Goal: Task Accomplishment & Management: Use online tool/utility

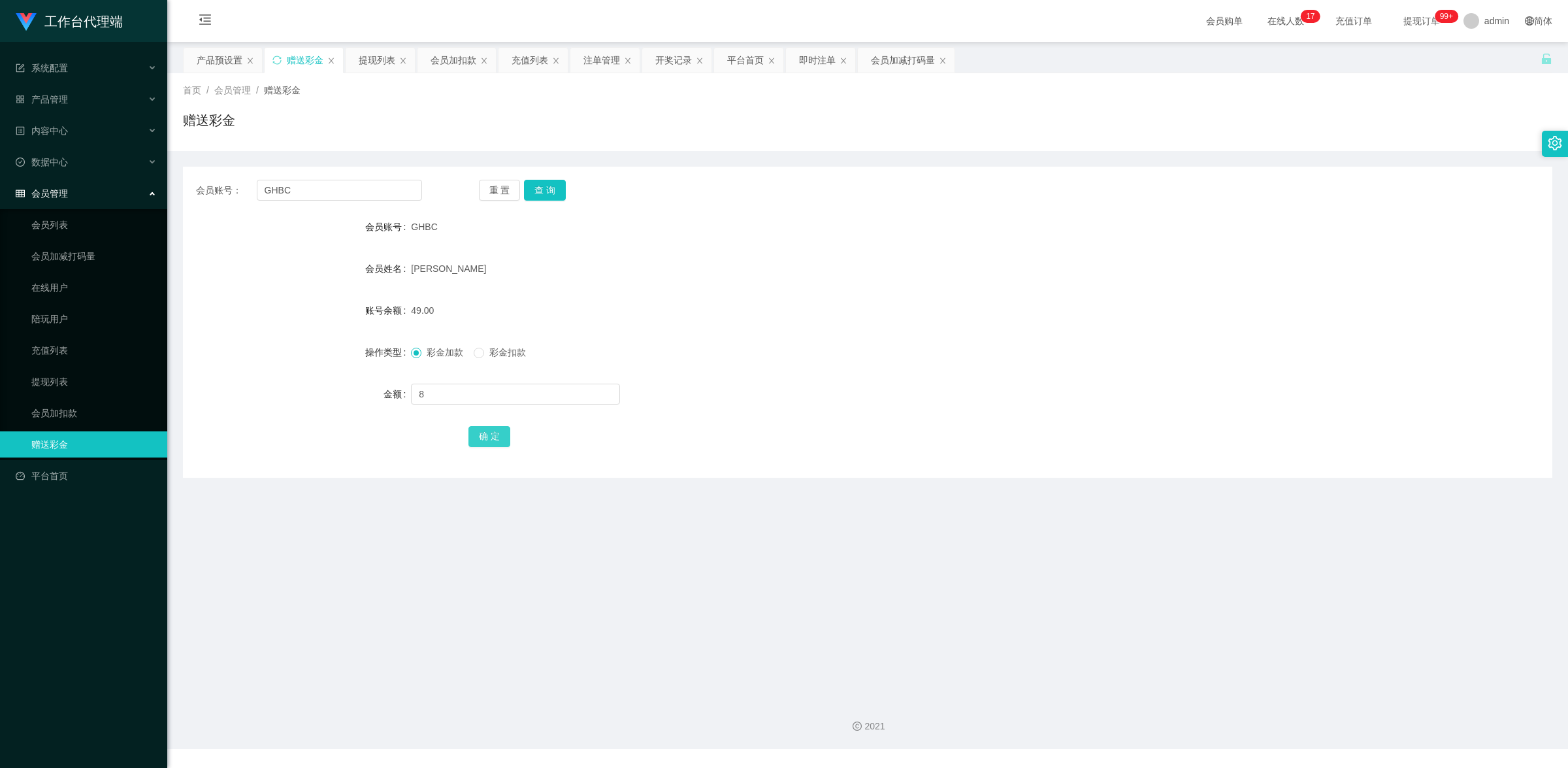
type input "8"
click at [488, 446] on button "确 定" at bounding box center [489, 436] width 42 height 21
click at [543, 190] on button "查 询" at bounding box center [545, 190] width 42 height 21
click at [510, 388] on input "text" at bounding box center [516, 394] width 209 height 21
type input "8"
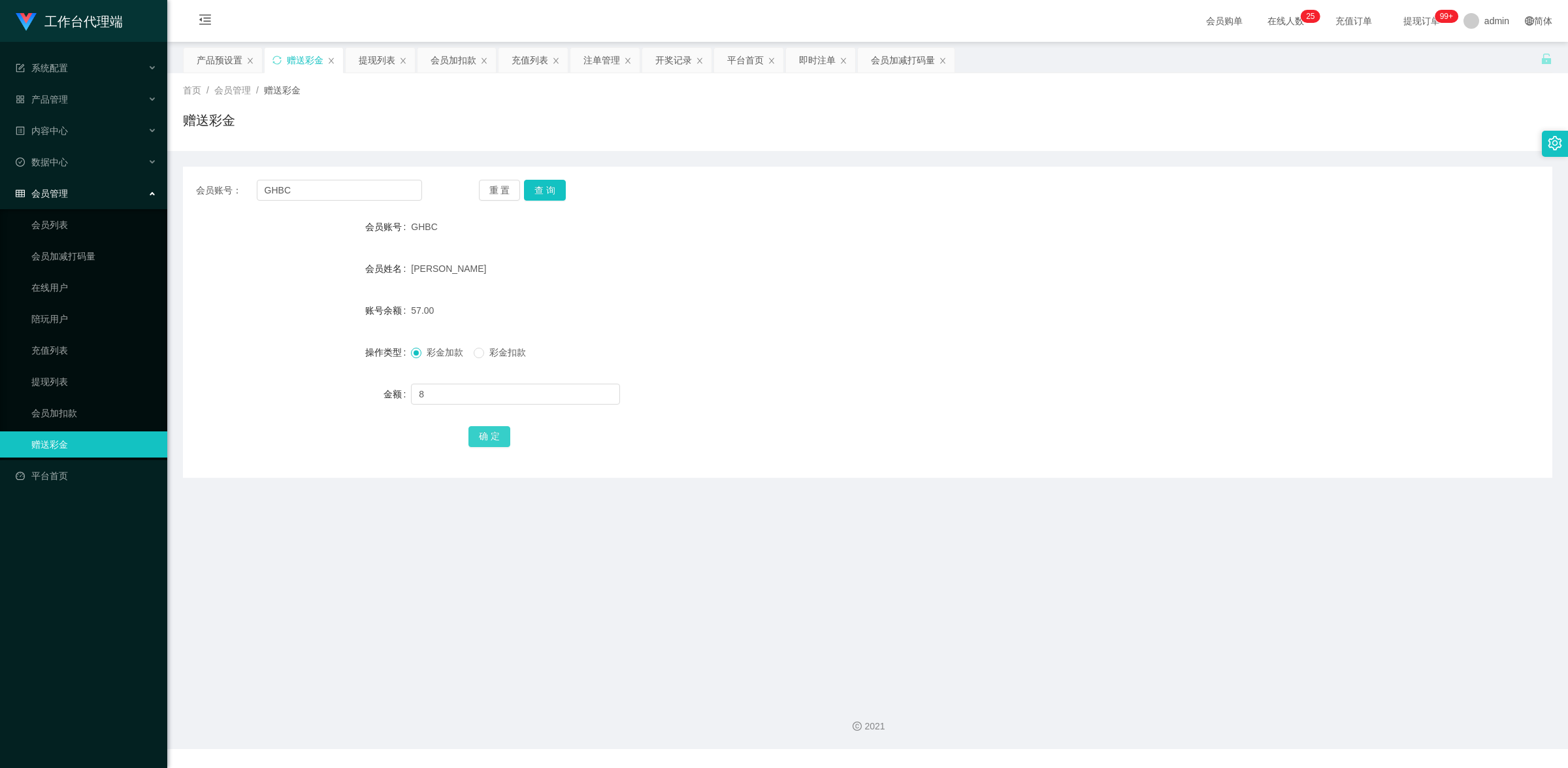
click at [506, 432] on button "确 定" at bounding box center [489, 436] width 42 height 21
click at [549, 194] on button "查 询" at bounding box center [545, 190] width 42 height 21
click at [537, 181] on button "查 询" at bounding box center [545, 190] width 42 height 21
click at [296, 187] on input "GHBC" at bounding box center [340, 190] width 165 height 21
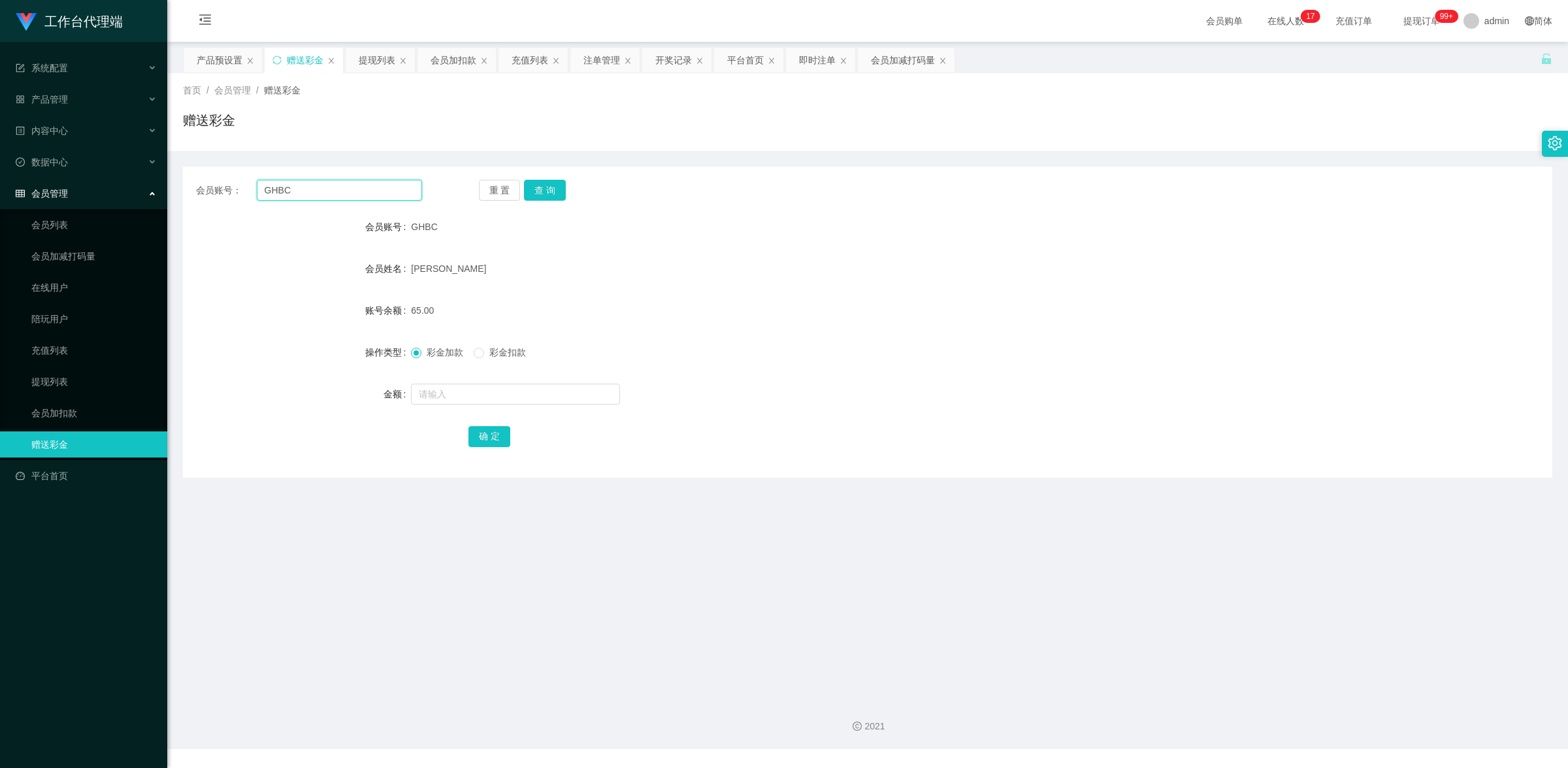
click at [296, 187] on input "GHBC" at bounding box center [340, 190] width 165 height 21
drag, startPoint x: 70, startPoint y: 378, endPoint x: 167, endPoint y: 348, distance: 101.5
click at [70, 378] on link "提现列表" at bounding box center [94, 382] width 125 height 26
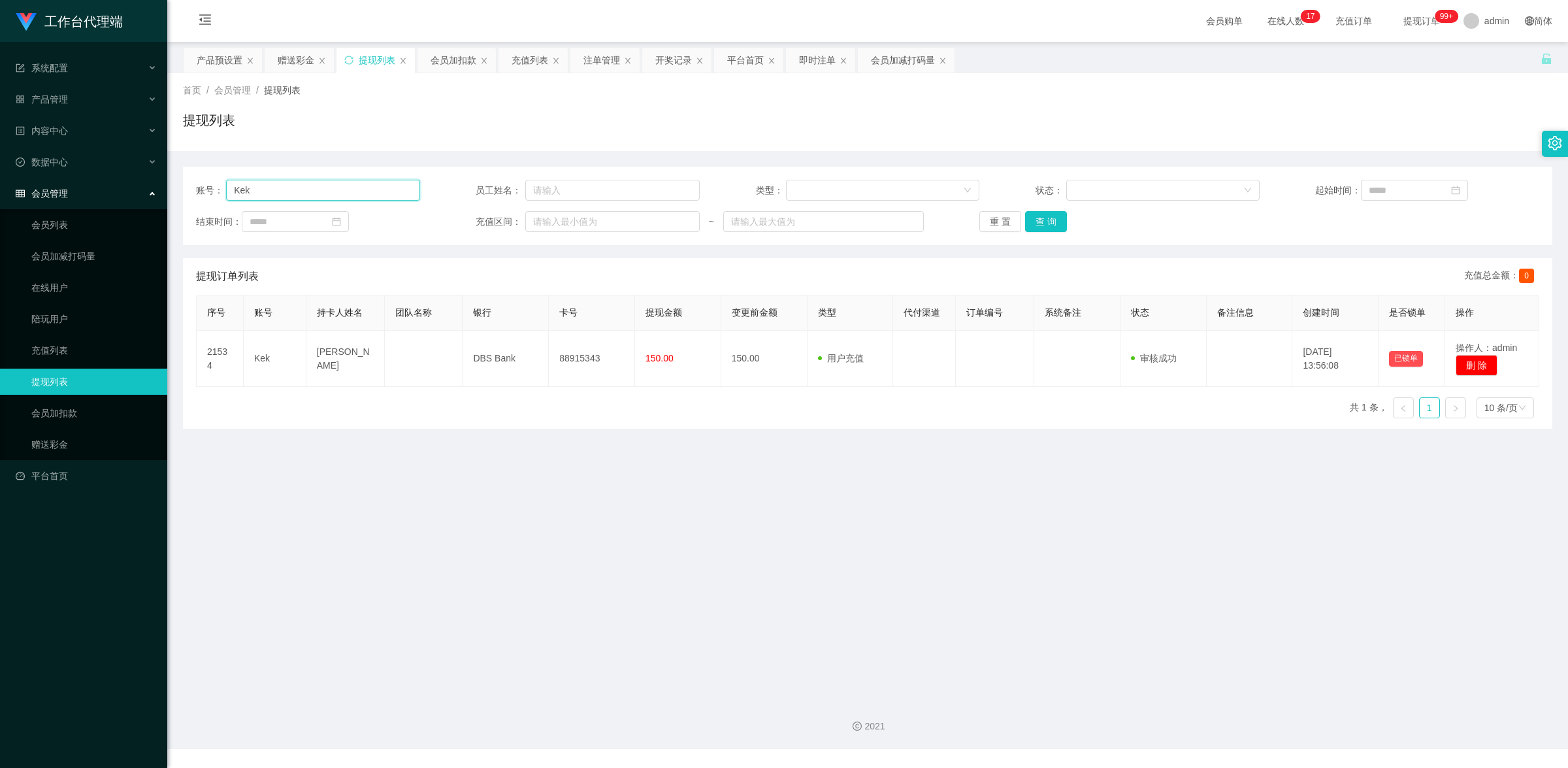
click at [351, 192] on input "Kek" at bounding box center [323, 190] width 194 height 21
paste input "GHBC"
type input "GHBC"
click at [1045, 219] on button "查 询" at bounding box center [1046, 221] width 42 height 21
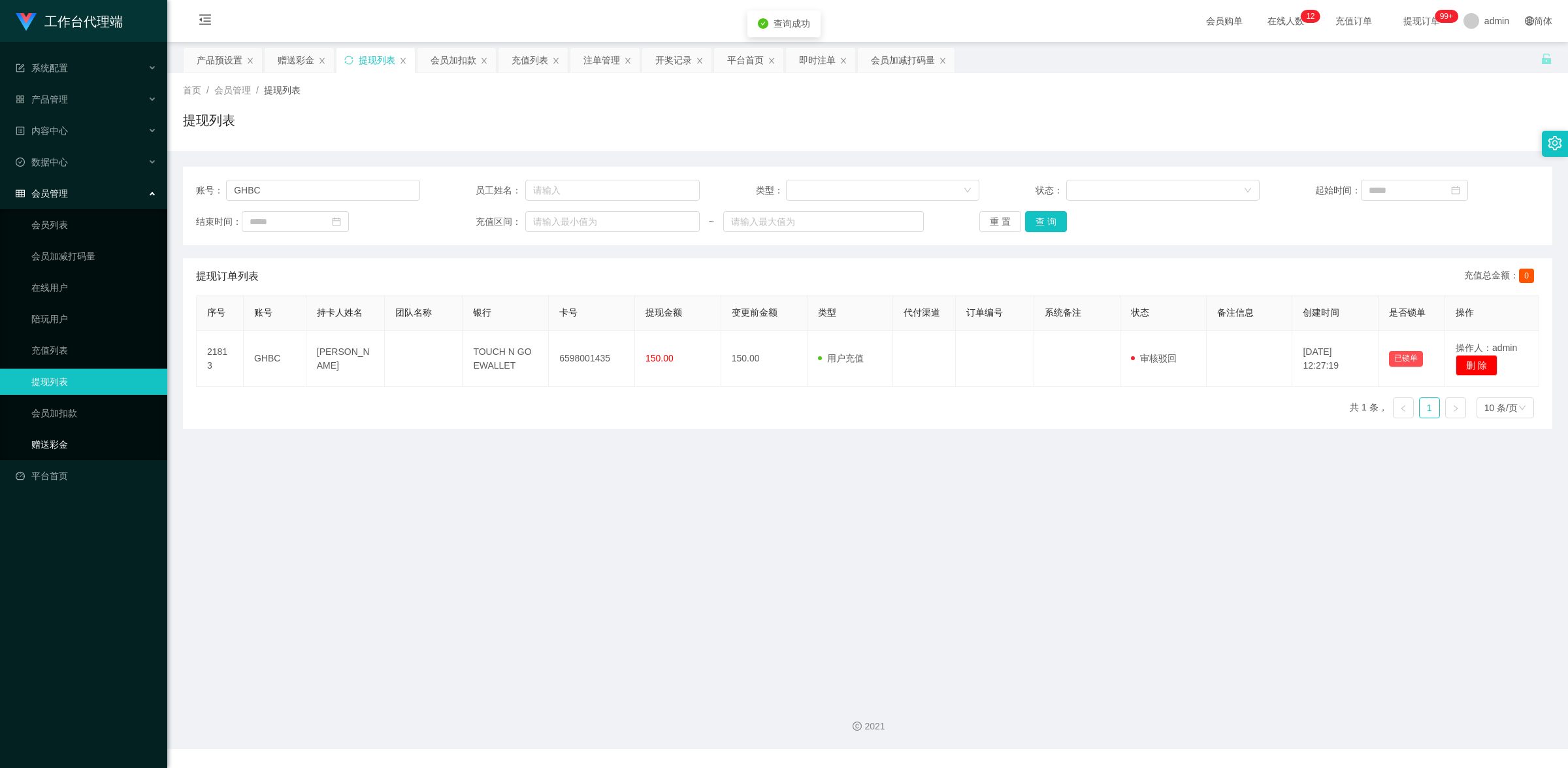
click at [78, 440] on link "赠送彩金" at bounding box center [94, 445] width 125 height 26
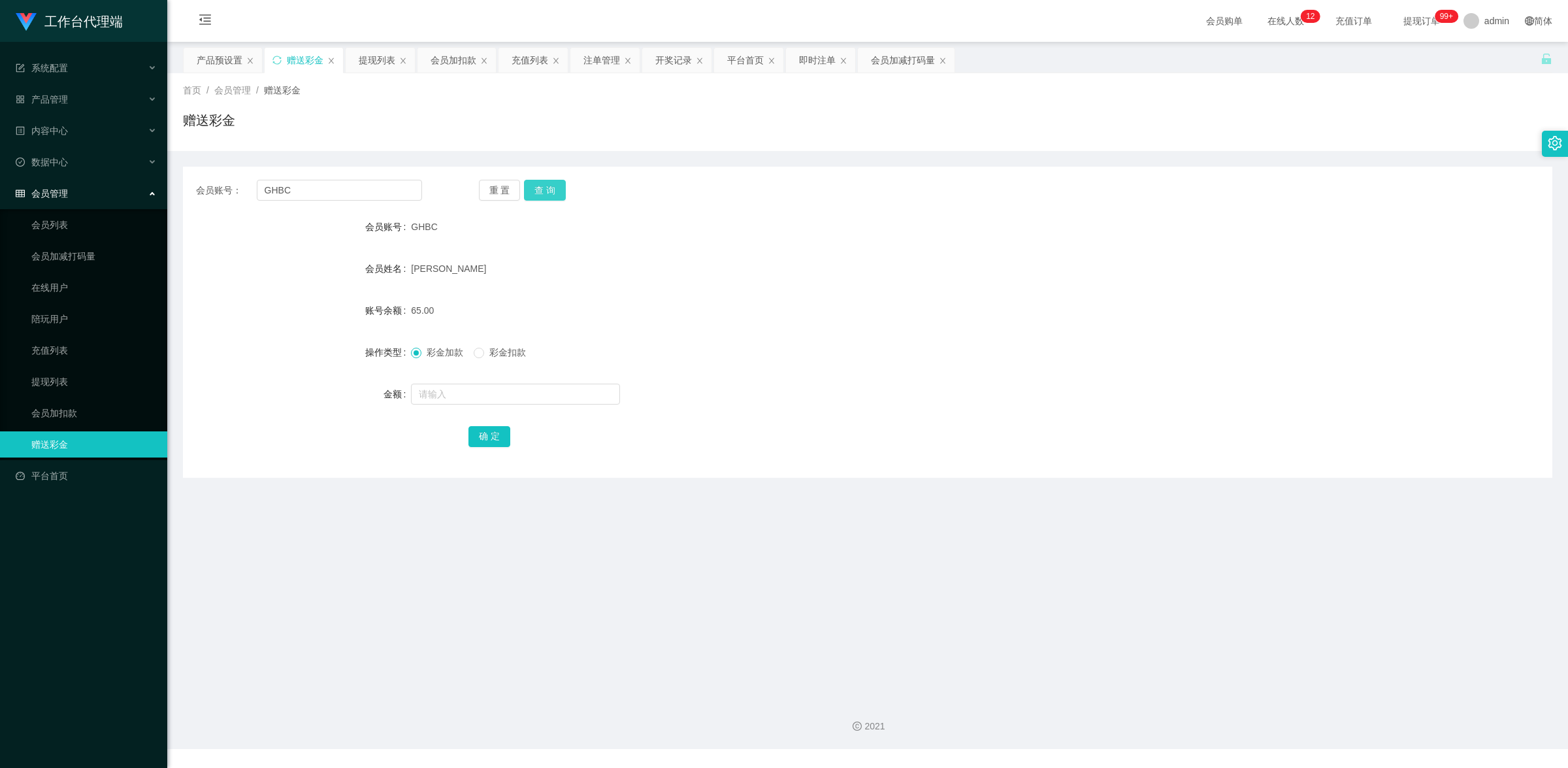
click at [543, 194] on button "查 询" at bounding box center [545, 190] width 42 height 21
click at [538, 190] on button "查 询" at bounding box center [545, 190] width 42 height 21
click at [545, 191] on button "查 询" at bounding box center [545, 190] width 42 height 21
click at [75, 383] on link "提现列表" at bounding box center [94, 382] width 125 height 26
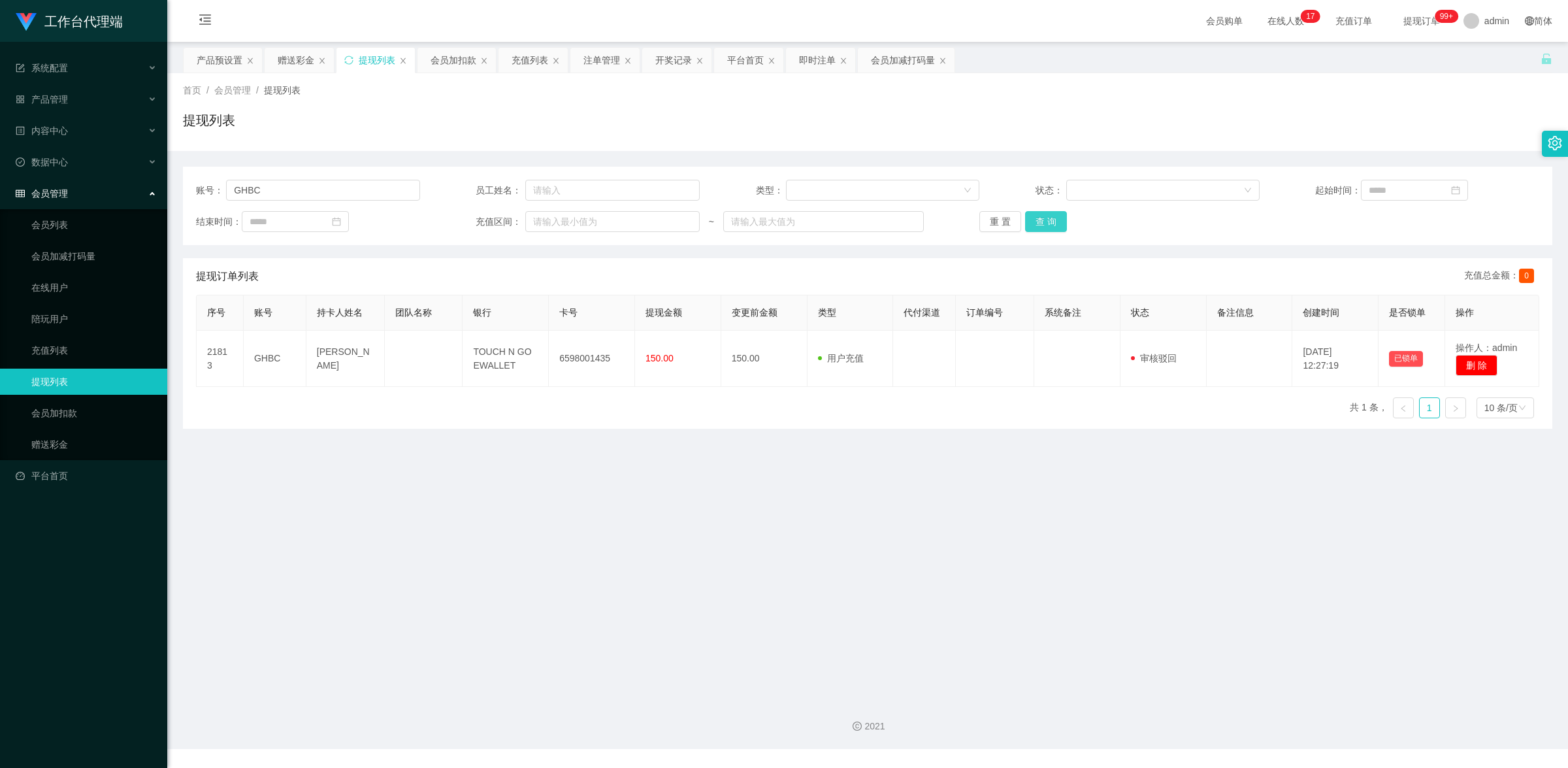
click at [1049, 217] on button "查 询" at bounding box center [1046, 221] width 42 height 21
click at [99, 432] on link "赠送彩金" at bounding box center [94, 445] width 125 height 26
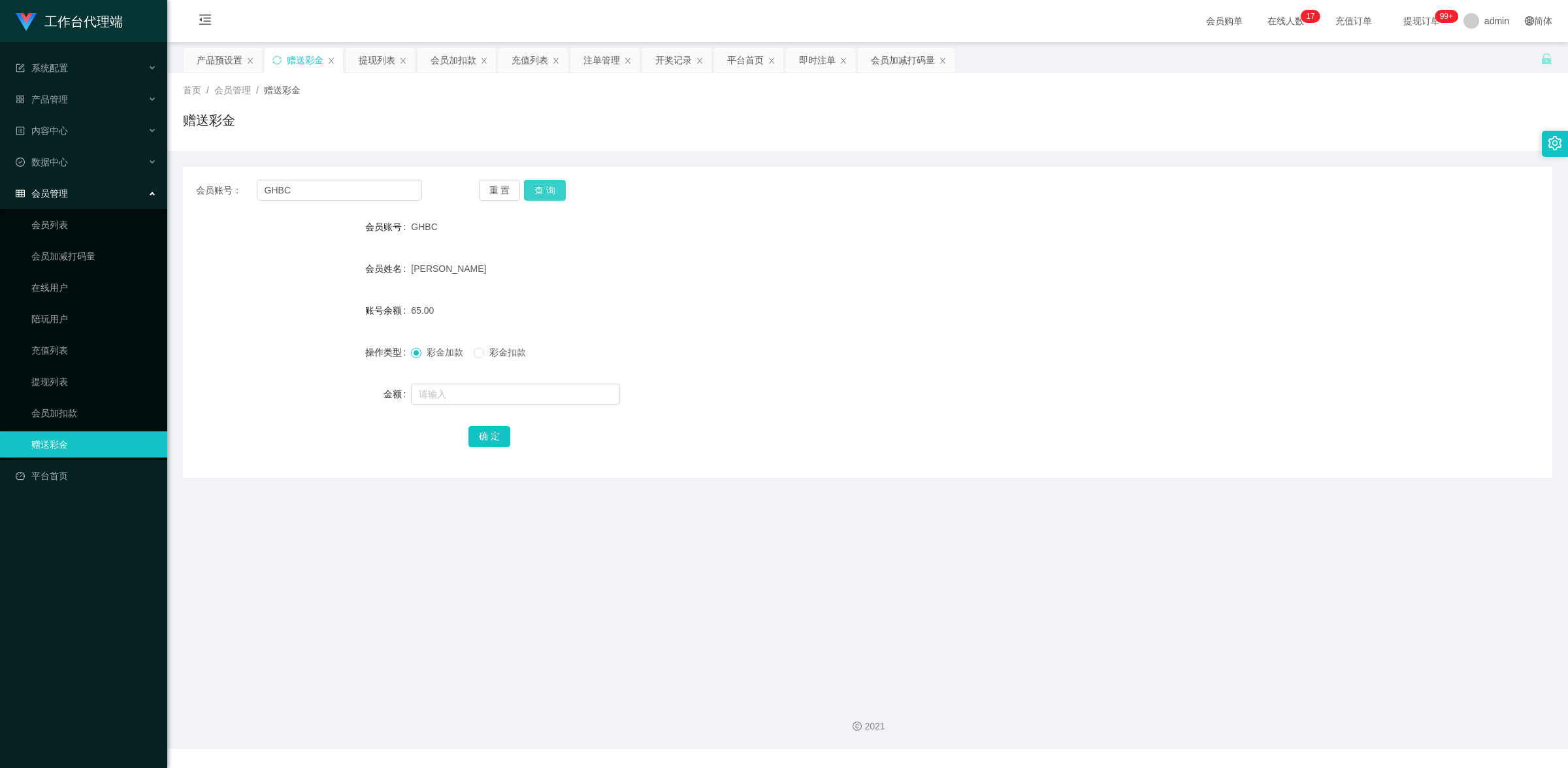
click at [556, 190] on button "查 询" at bounding box center [545, 190] width 42 height 21
click at [469, 389] on input "text" at bounding box center [516, 394] width 209 height 21
type input "8"
click at [501, 430] on button "确 定" at bounding box center [489, 436] width 42 height 21
click at [456, 394] on input "text" at bounding box center [516, 394] width 209 height 21
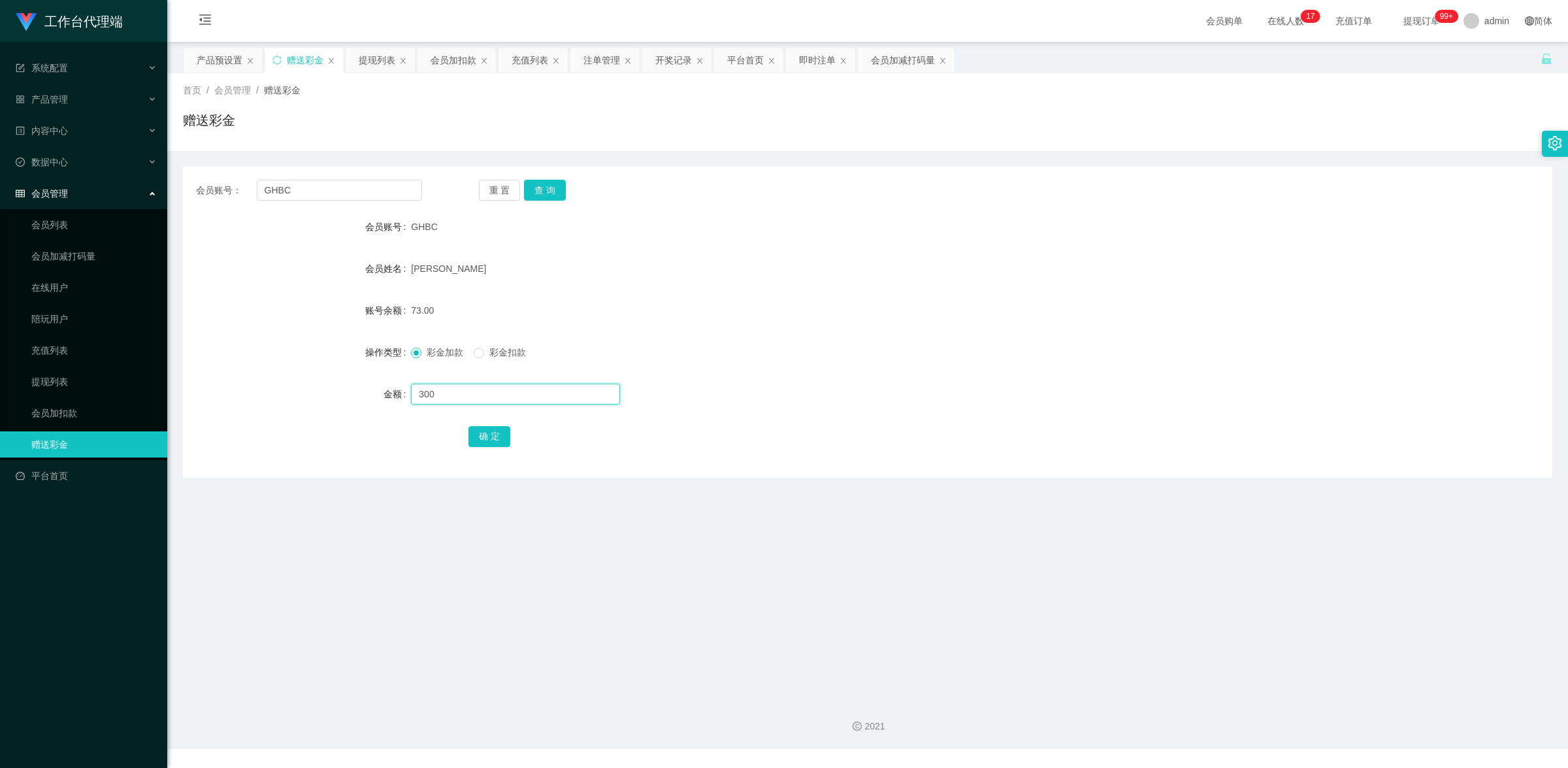
type input "300"
click at [477, 435] on button "确 定" at bounding box center [489, 436] width 42 height 21
click at [498, 402] on input "text" at bounding box center [516, 394] width 209 height 21
type input "300"
drag, startPoint x: 474, startPoint y: 393, endPoint x: 415, endPoint y: 395, distance: 59.0
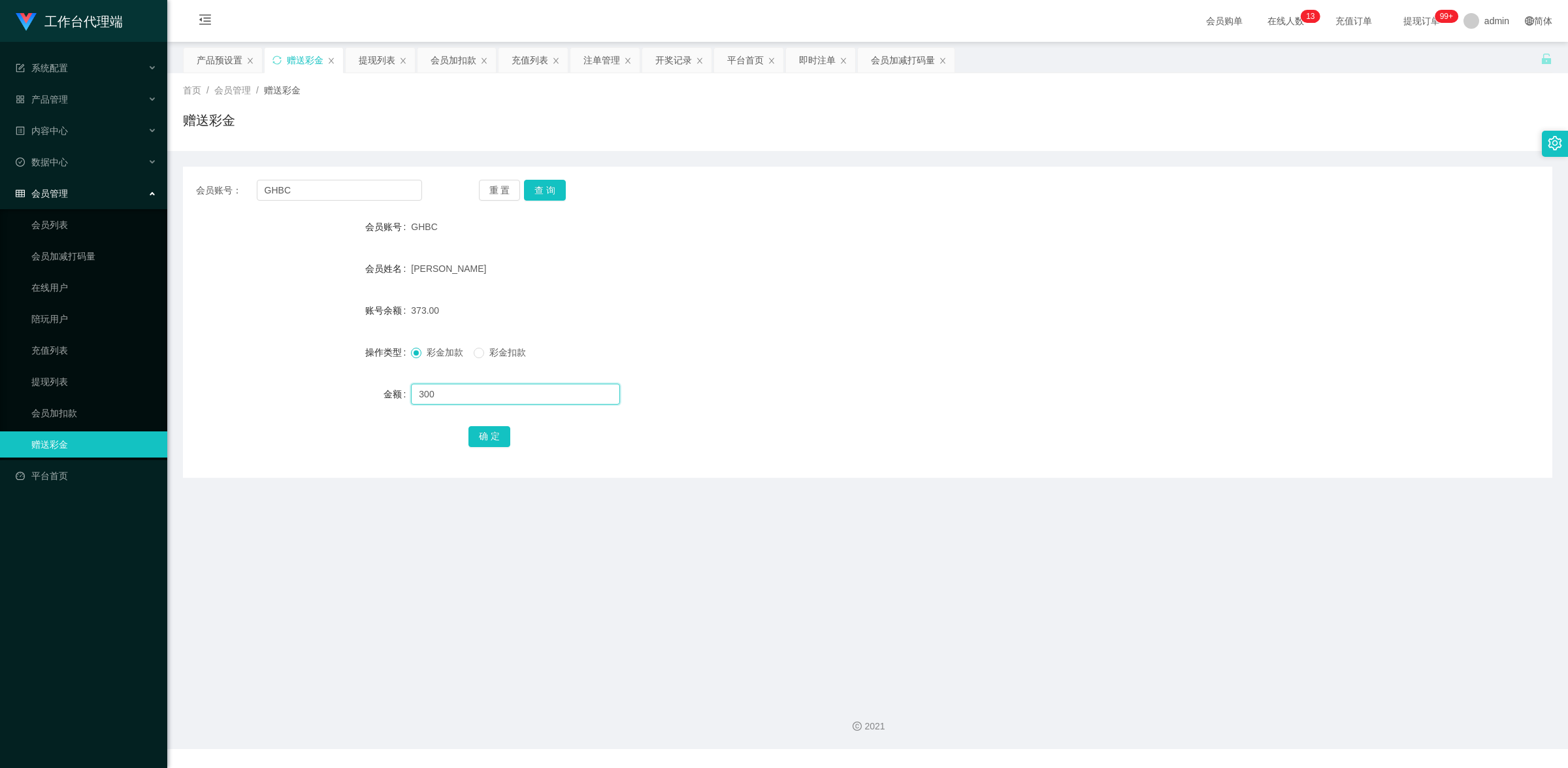
click at [415, 395] on input "300" at bounding box center [516, 394] width 209 height 21
click at [491, 448] on div "确 定" at bounding box center [868, 436] width 799 height 26
click at [490, 440] on button "确 定" at bounding box center [489, 436] width 42 height 21
click at [543, 184] on button "查 询" at bounding box center [545, 190] width 42 height 21
click at [66, 347] on link "充值列表" at bounding box center [94, 350] width 125 height 26
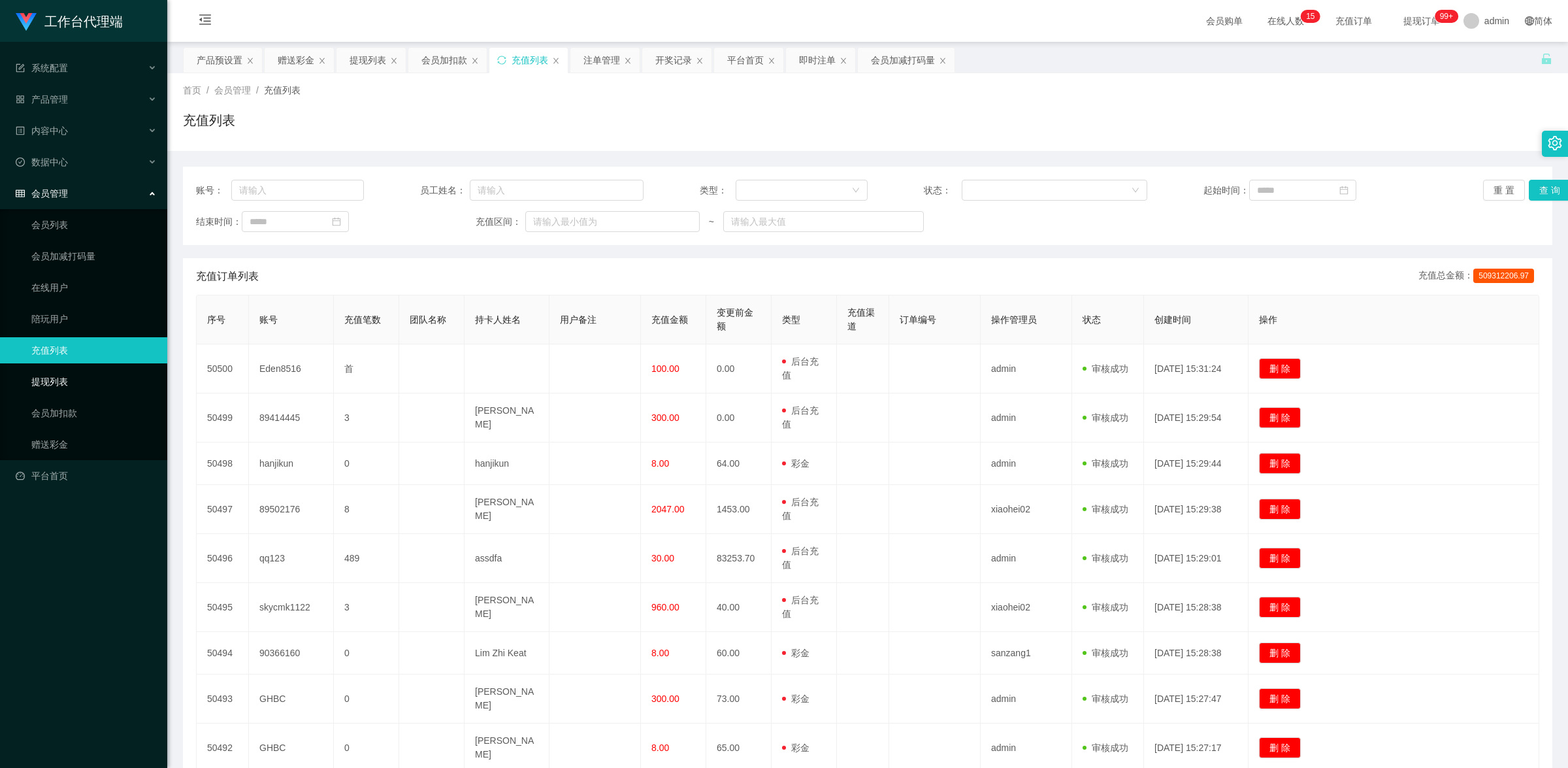
click at [63, 375] on link "提现列表" at bounding box center [94, 382] width 125 height 26
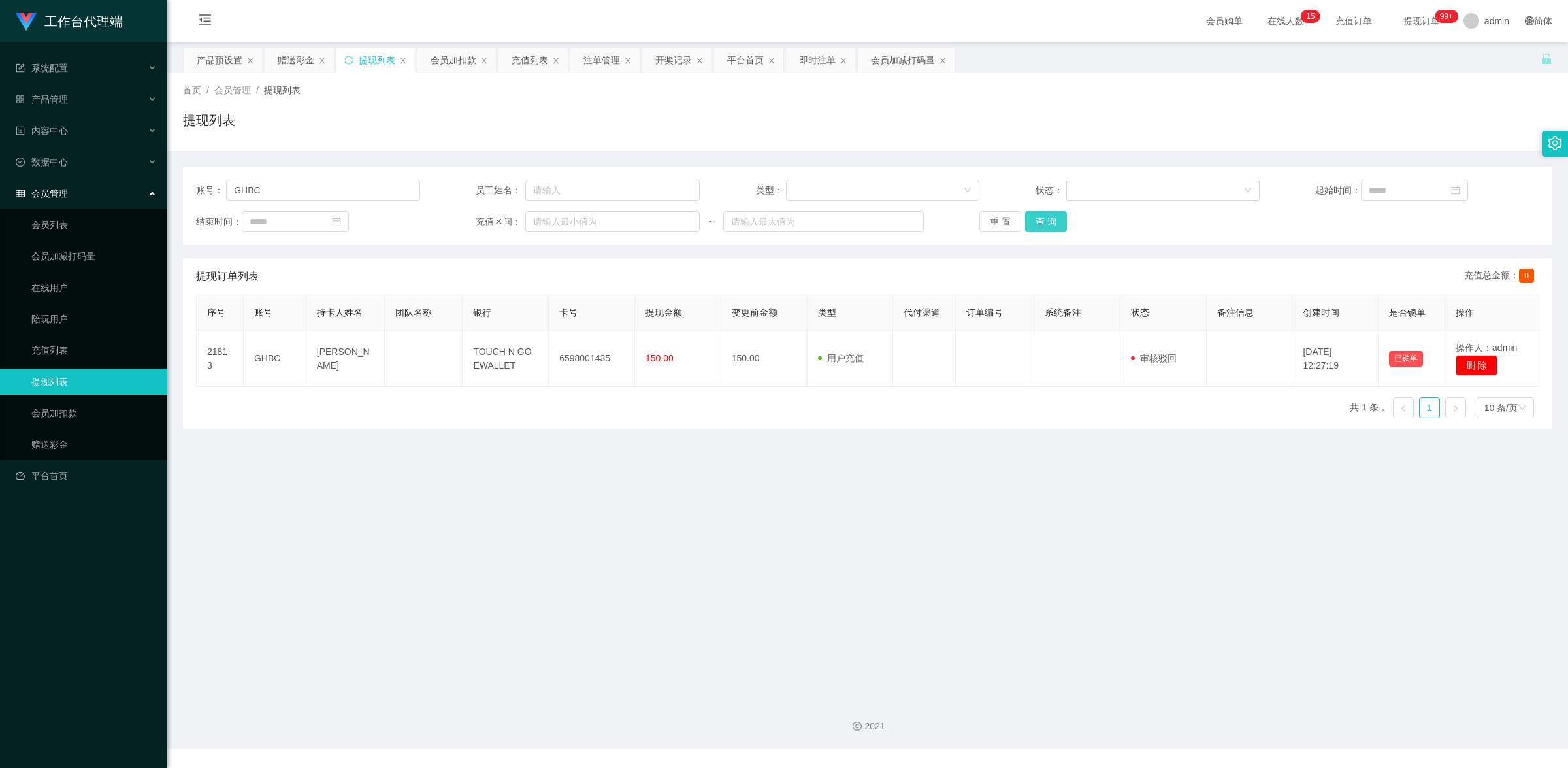
click at [1050, 218] on button "查 询" at bounding box center [1046, 221] width 42 height 21
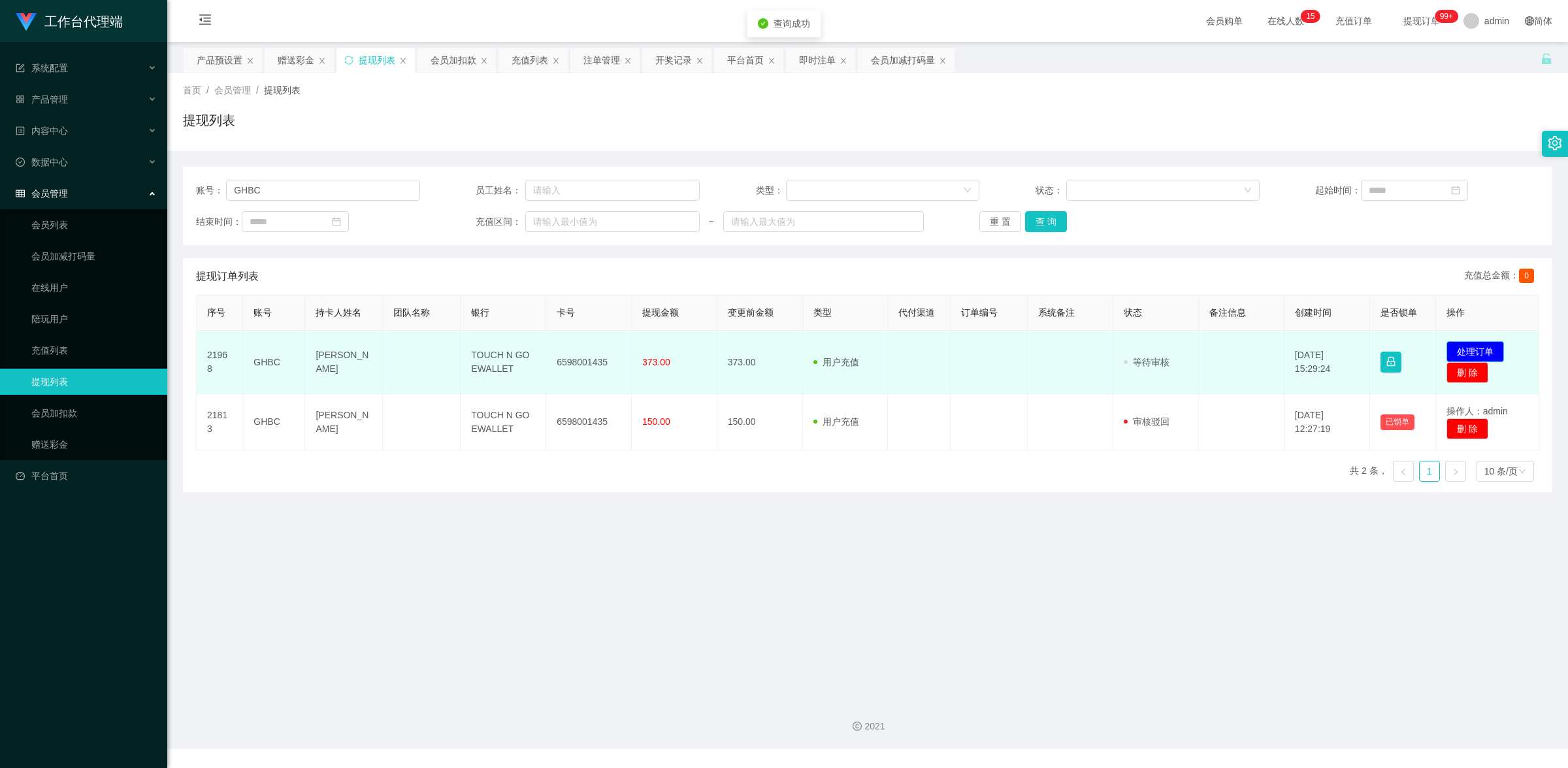
click at [1473, 352] on button "处理订单" at bounding box center [1475, 351] width 58 height 21
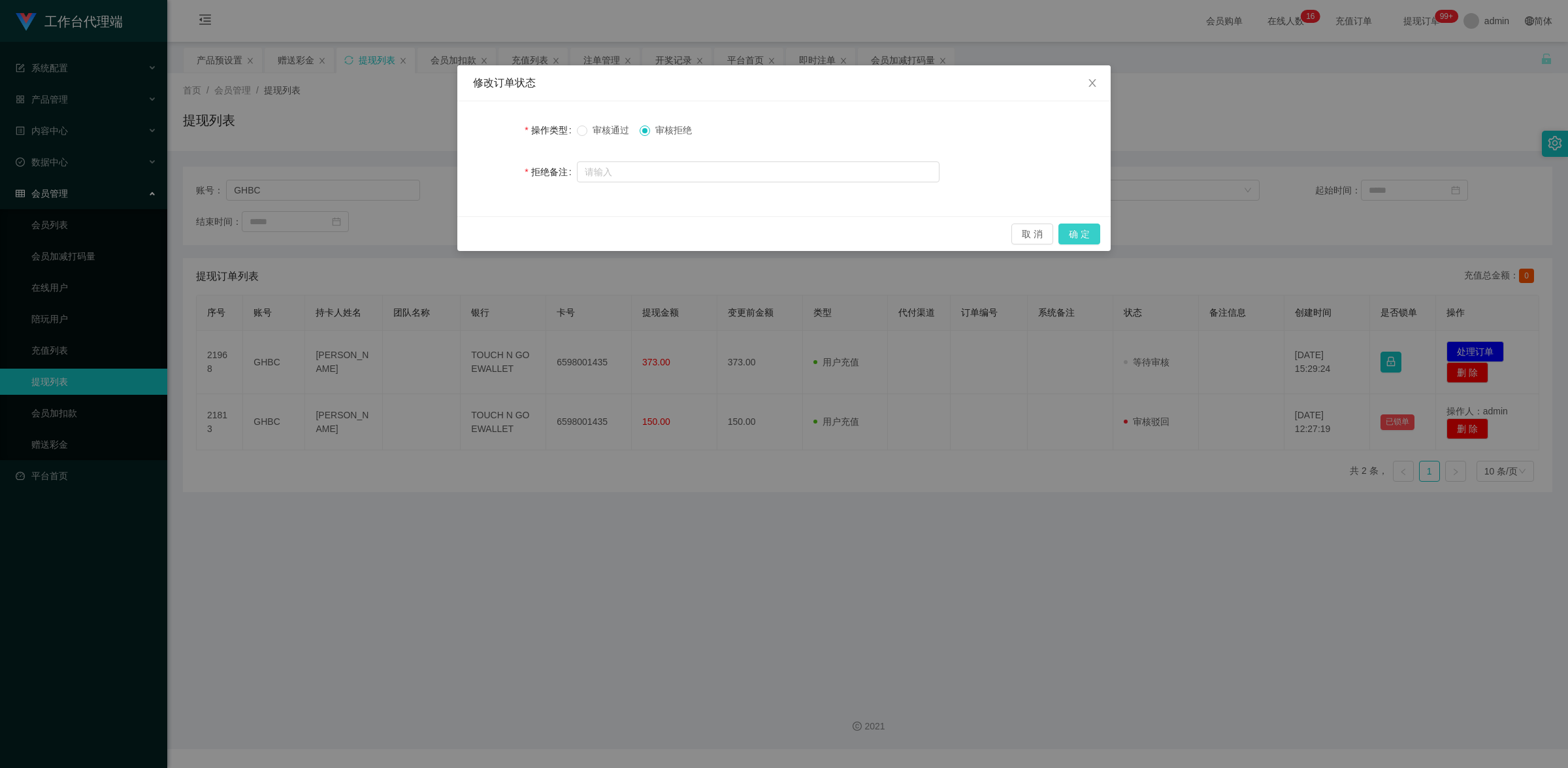
click at [1097, 234] on button "确 定" at bounding box center [1079, 234] width 42 height 21
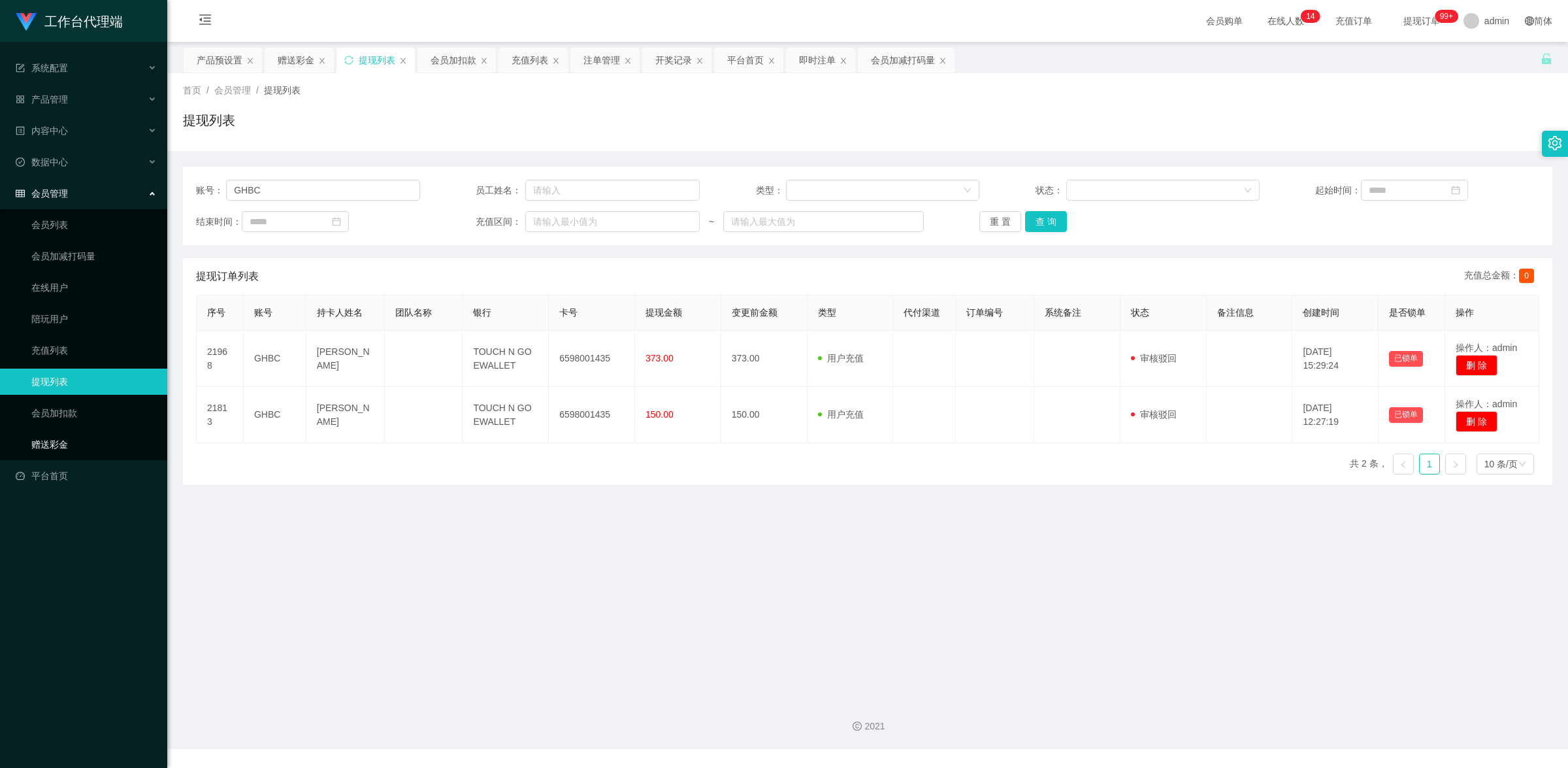
click at [83, 445] on link "赠送彩金" at bounding box center [94, 445] width 125 height 26
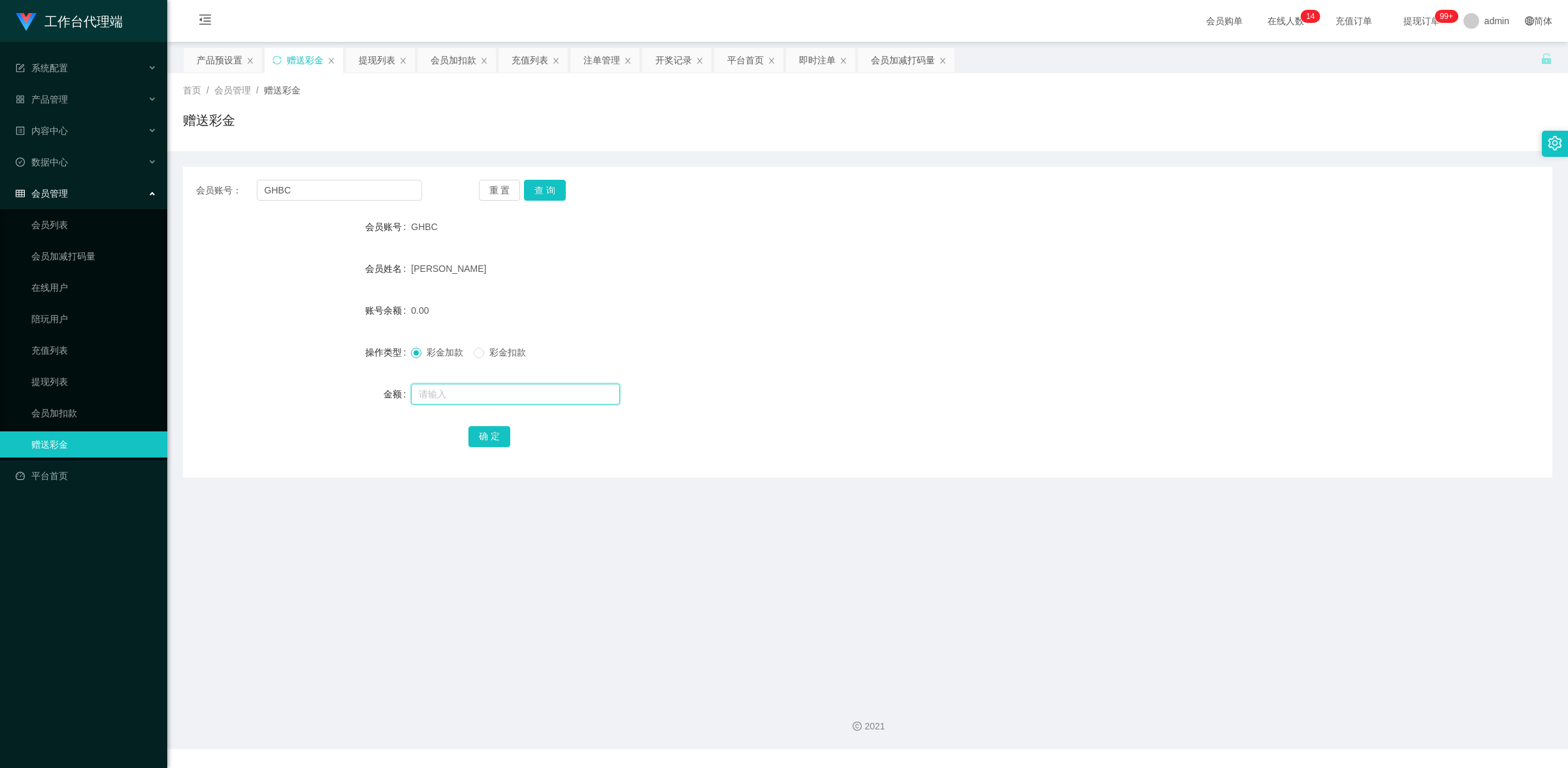
click at [488, 395] on input "text" at bounding box center [516, 394] width 209 height 21
type input "8"
click at [501, 432] on button "确 定" at bounding box center [489, 436] width 42 height 21
click at [547, 175] on div "会员账号： GHBC 重 置 查 询 会员账号 GHBC 会员姓名 [PERSON_NAME] 账号余额 381.00 操作类型 彩金加款 彩金扣款 金额 确…" at bounding box center [867, 322] width 1369 height 311
click at [549, 188] on button "查 询" at bounding box center [545, 190] width 42 height 21
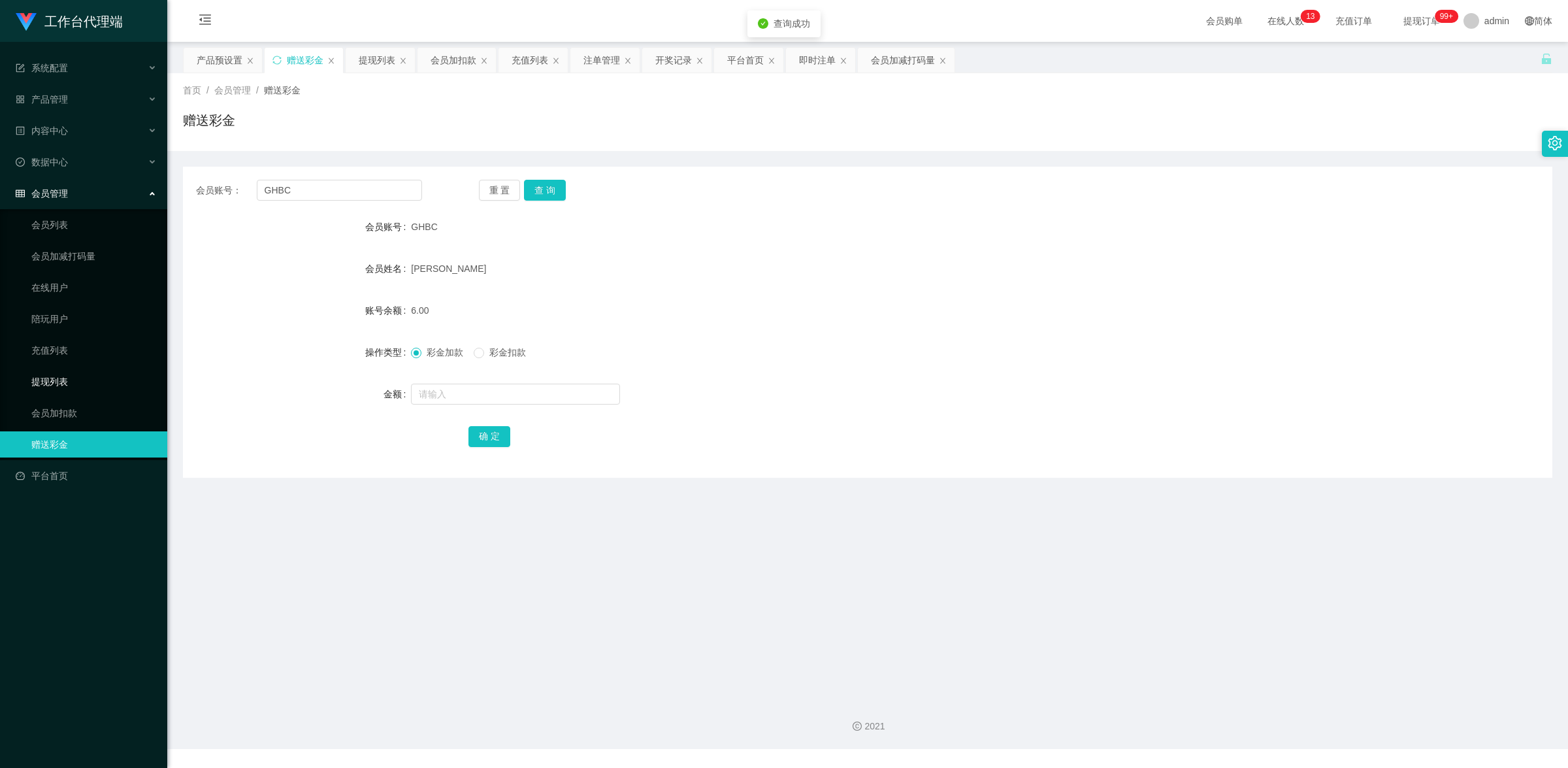
click at [74, 380] on link "提现列表" at bounding box center [94, 382] width 125 height 26
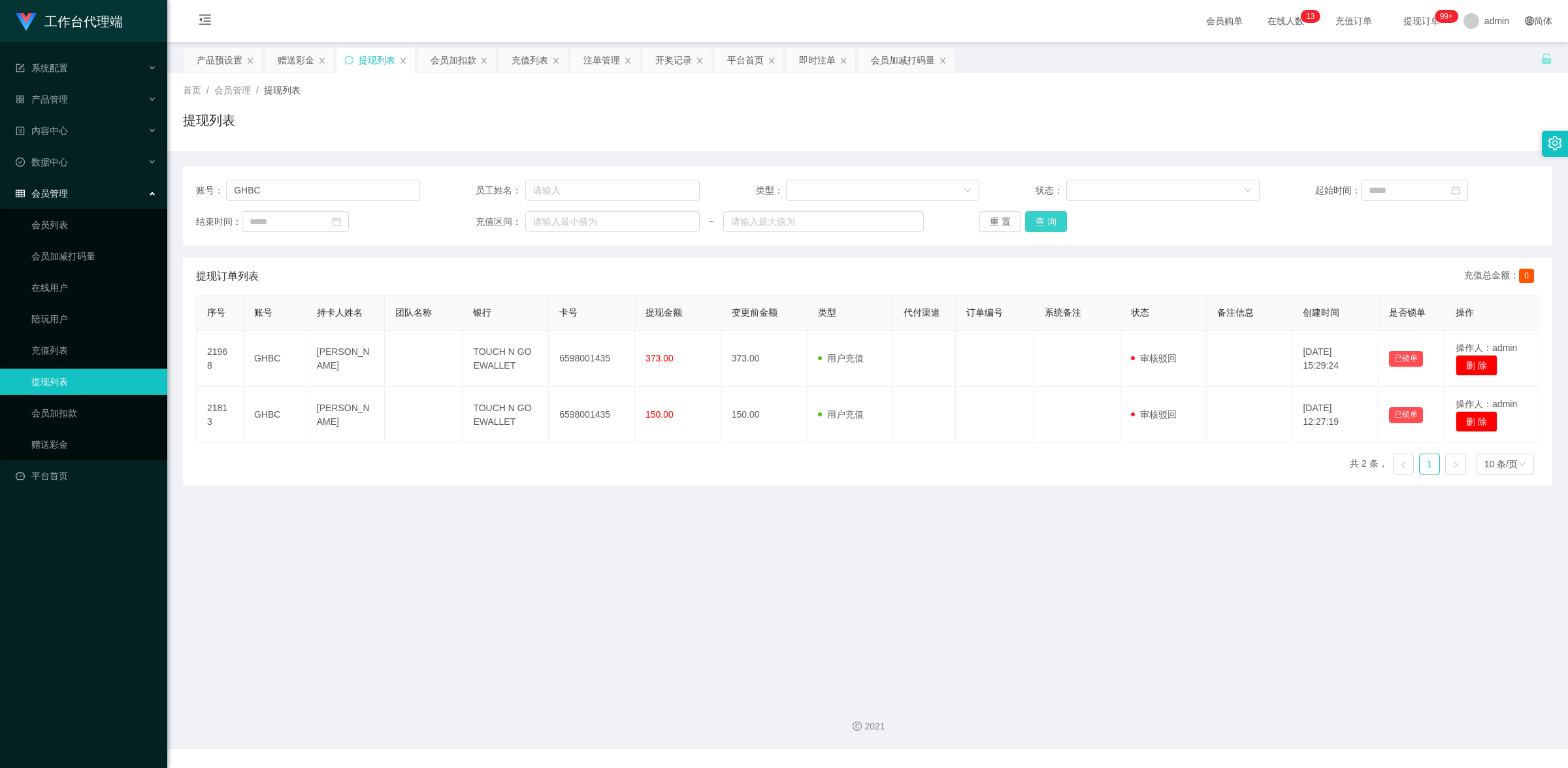
click at [1050, 229] on button "查 询" at bounding box center [1046, 221] width 42 height 21
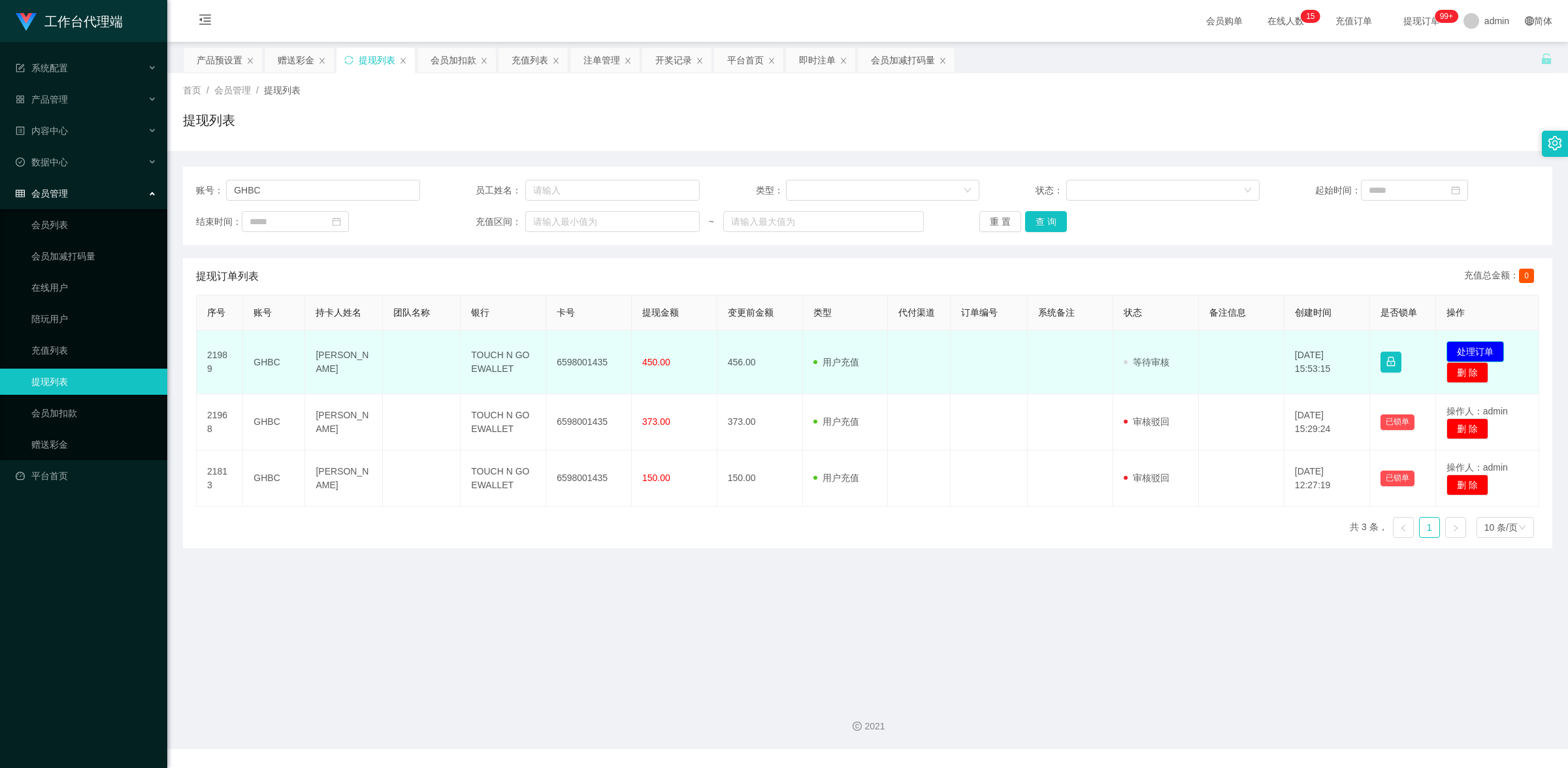
click at [1469, 350] on button "处理订单" at bounding box center [1475, 351] width 58 height 21
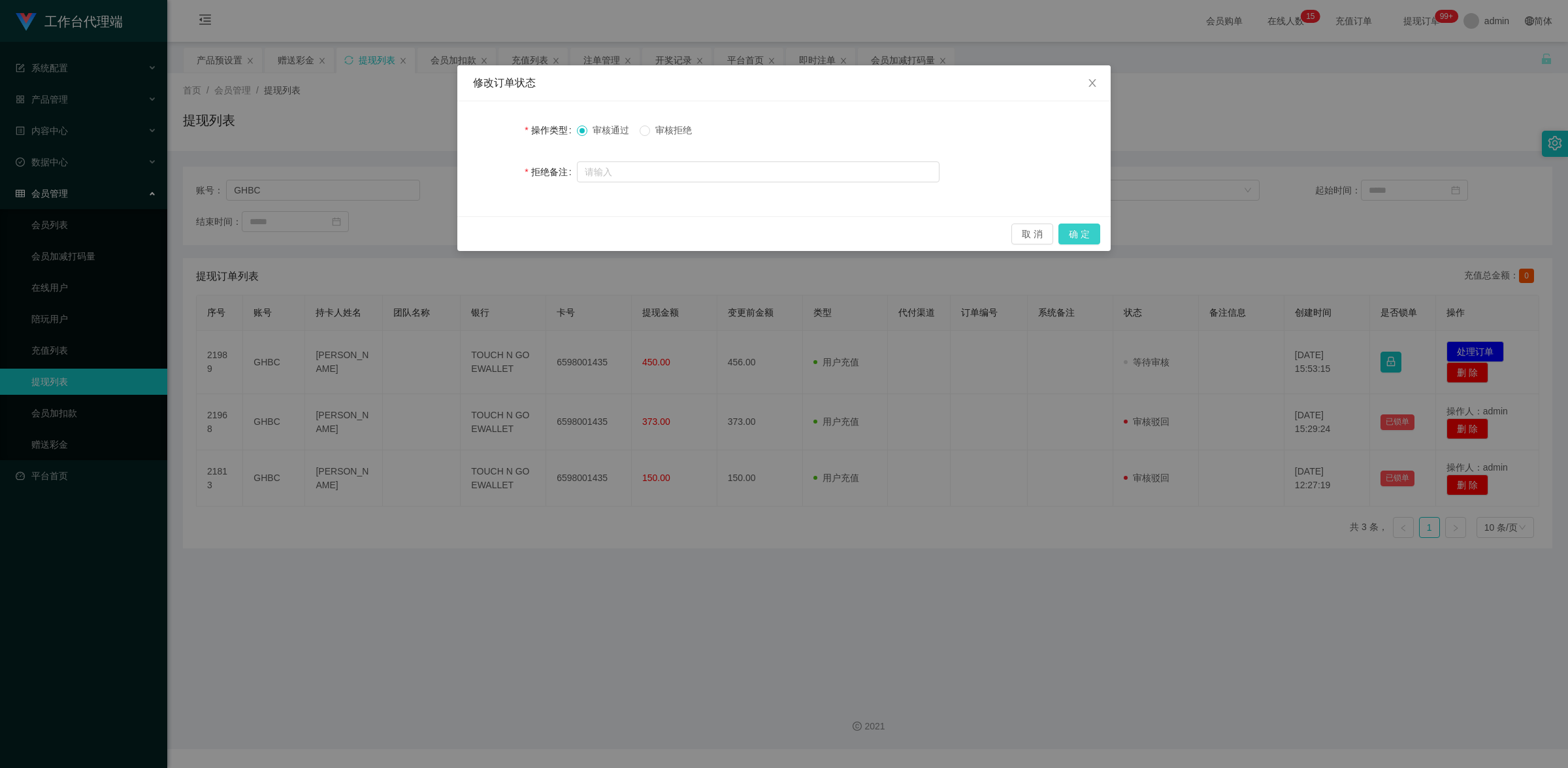
click at [1073, 234] on button "确 定" at bounding box center [1079, 234] width 42 height 21
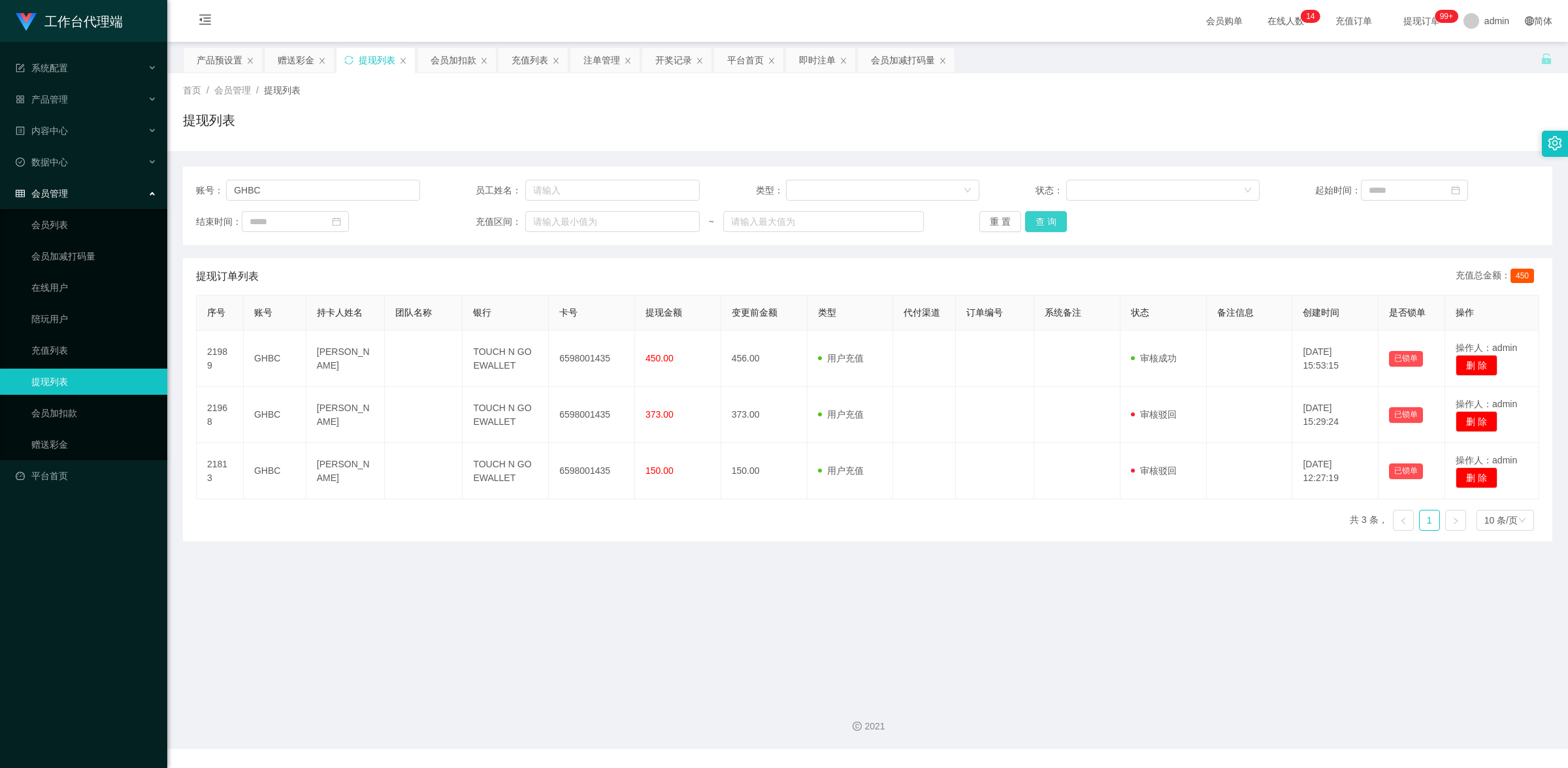
click at [1054, 217] on button "查 询" at bounding box center [1046, 221] width 42 height 21
click at [80, 440] on link "赠送彩金" at bounding box center [94, 445] width 125 height 26
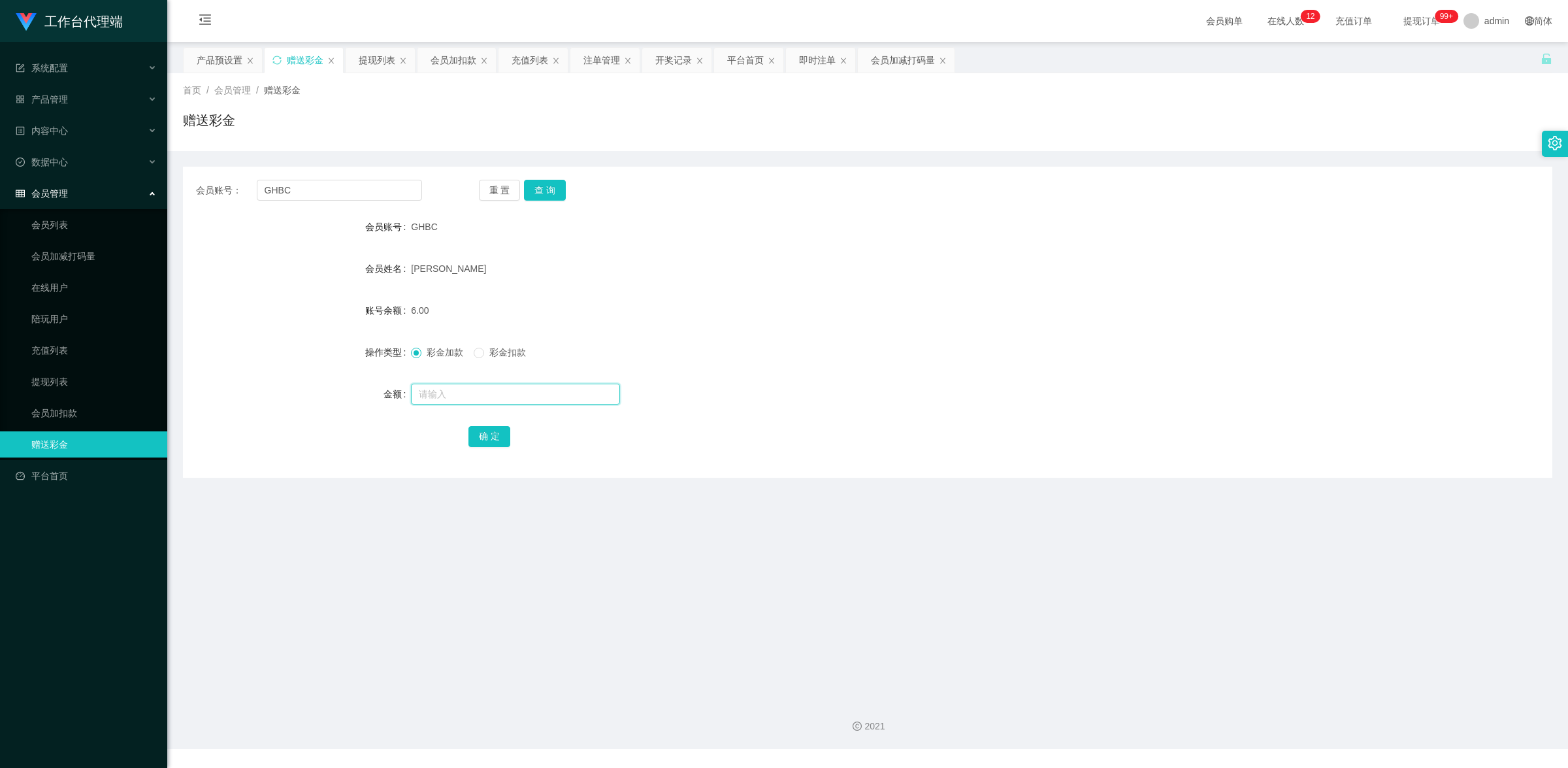
click at [442, 399] on input "text" at bounding box center [516, 394] width 209 height 21
type input "8"
click at [494, 441] on button "确 定" at bounding box center [489, 436] width 42 height 21
click at [518, 396] on input "text" at bounding box center [516, 394] width 209 height 21
type input "8"
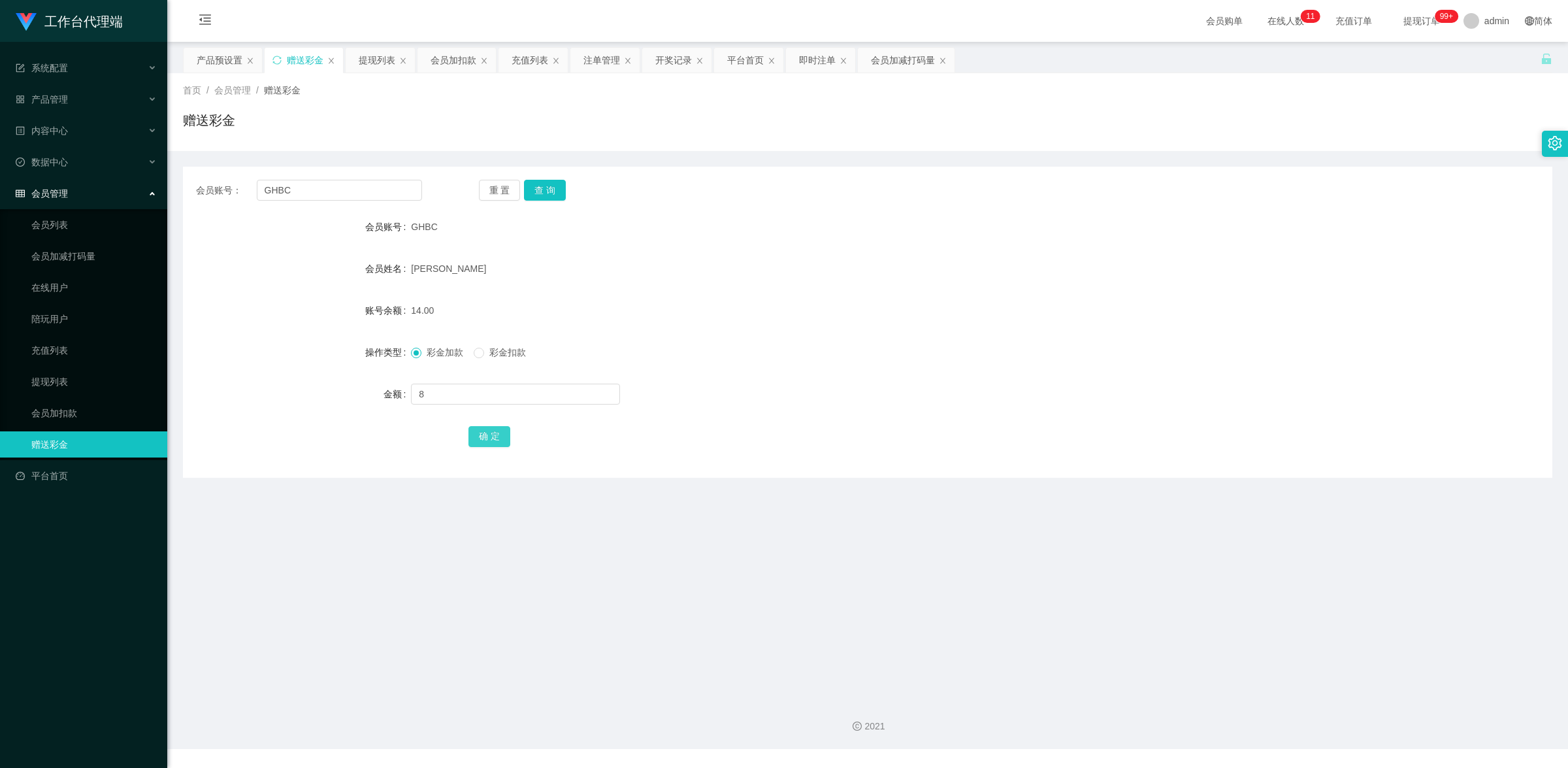
drag, startPoint x: 491, startPoint y: 435, endPoint x: 1212, endPoint y: 197, distance: 759.3
click at [494, 435] on button "确 定" at bounding box center [489, 436] width 42 height 21
click at [486, 400] on input "text" at bounding box center [516, 394] width 209 height 21
type input "8"
click at [498, 432] on button "确 定" at bounding box center [489, 436] width 42 height 21
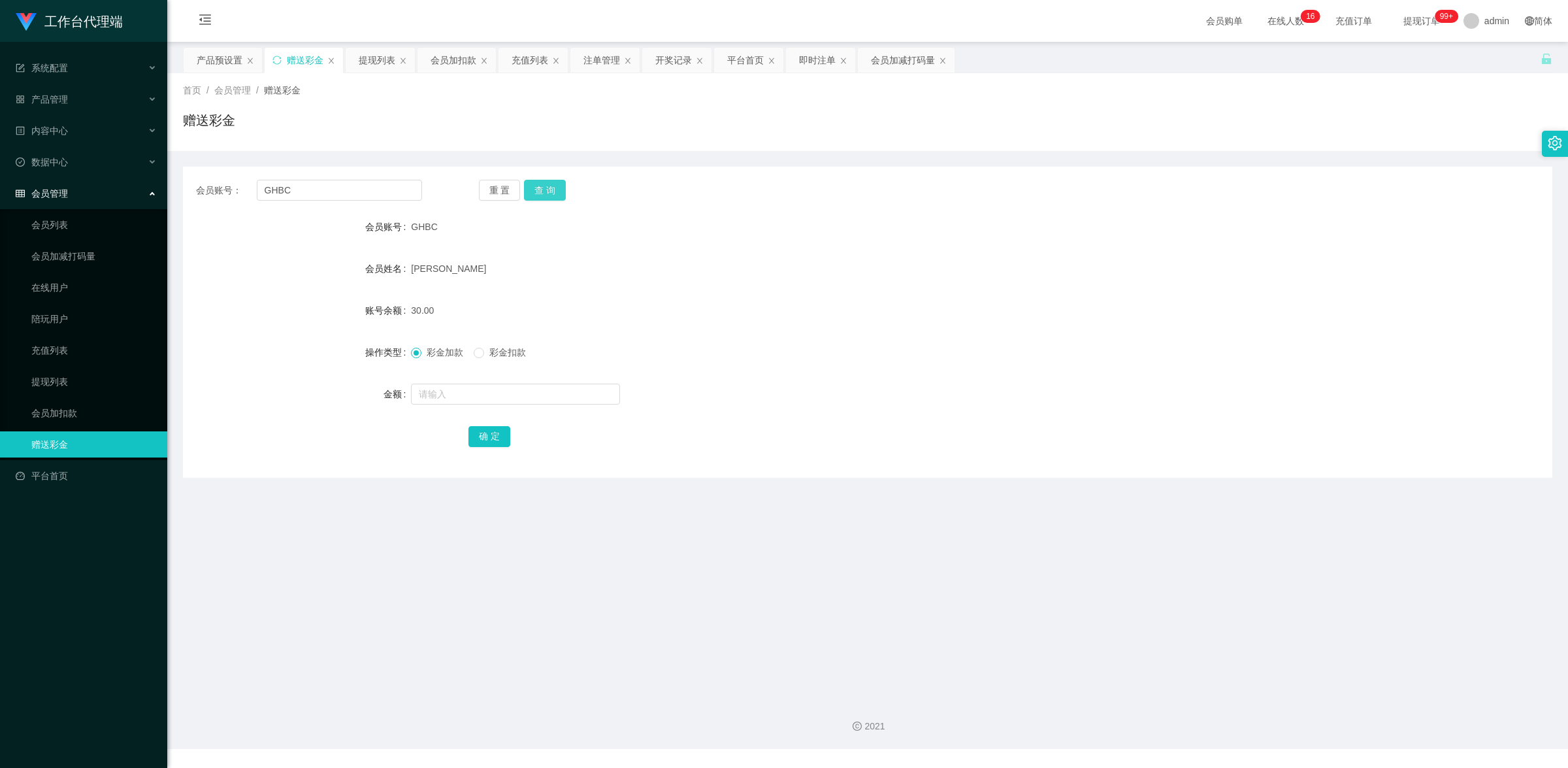
click at [552, 190] on button "查 询" at bounding box center [545, 190] width 42 height 21
click at [476, 400] on input "text" at bounding box center [516, 394] width 209 height 21
type input "8"
click at [497, 438] on button "确 定" at bounding box center [489, 436] width 42 height 21
click at [502, 400] on input "text" at bounding box center [516, 394] width 209 height 21
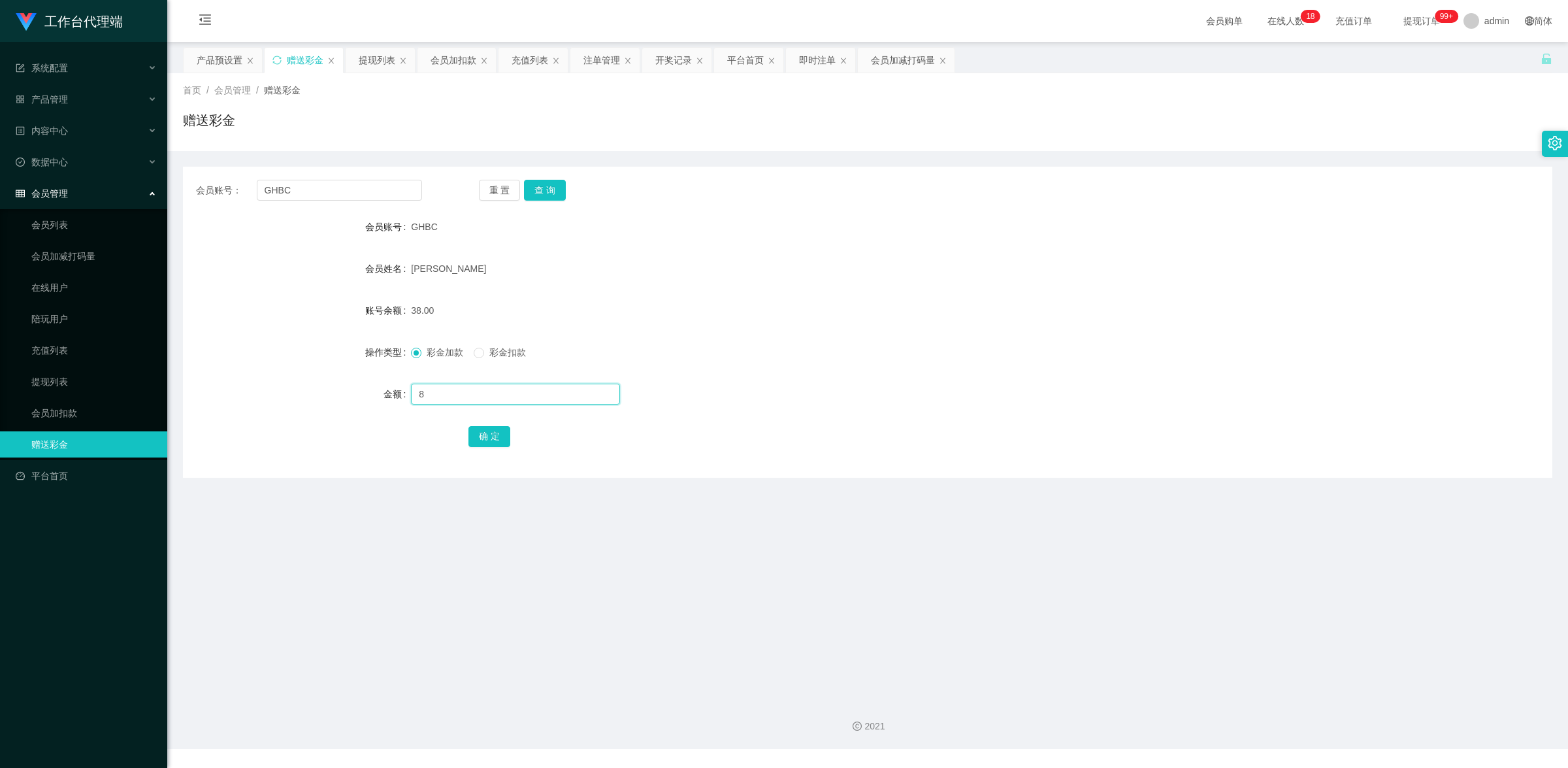
type input "8"
click at [471, 438] on button "确 定" at bounding box center [489, 436] width 42 height 21
click at [543, 190] on button "查 询" at bounding box center [545, 190] width 42 height 21
click at [451, 398] on input "text" at bounding box center [516, 394] width 209 height 21
type input "8"
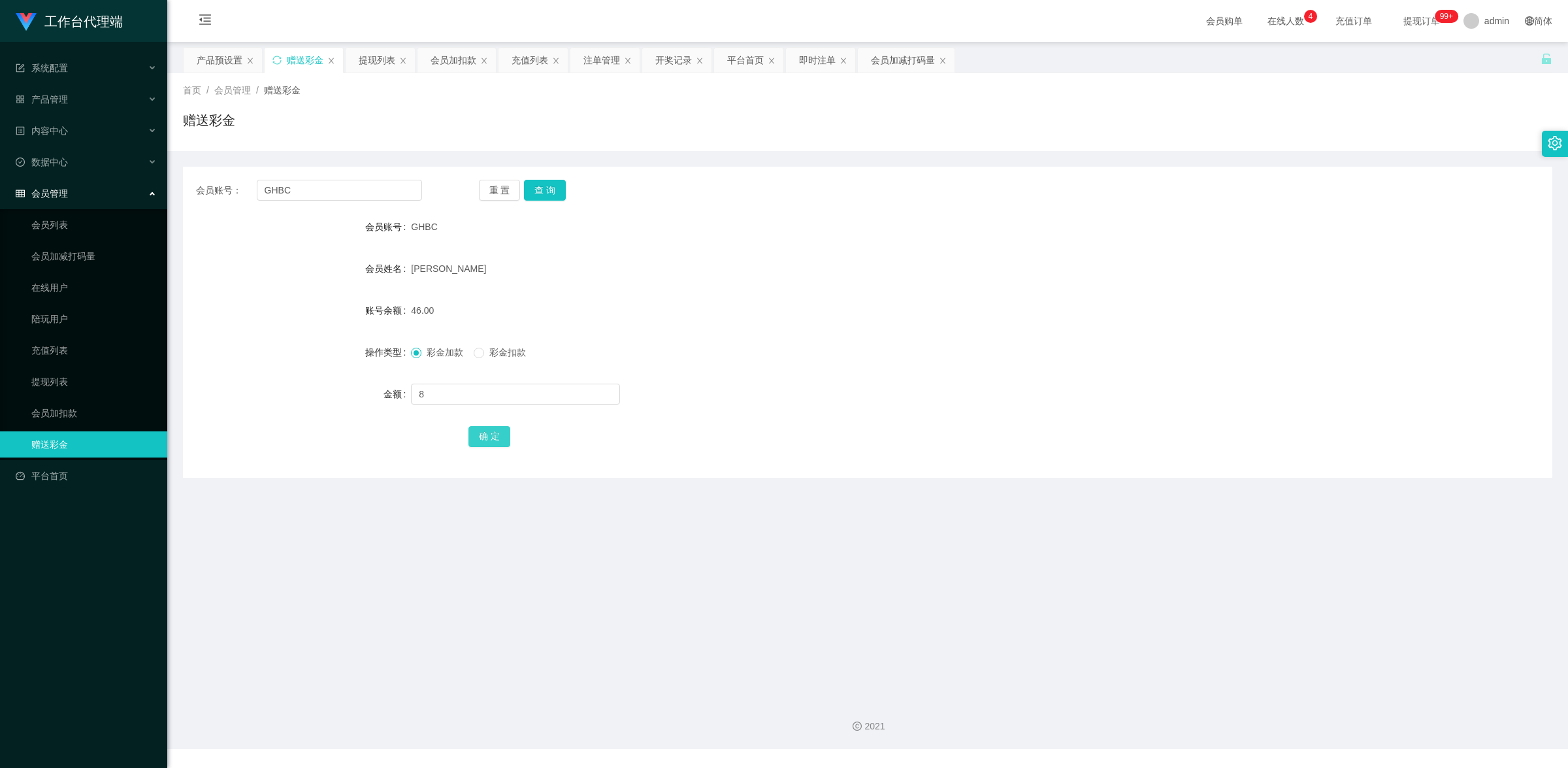
click at [484, 432] on button "确 定" at bounding box center [489, 436] width 42 height 21
click at [487, 395] on input "text" at bounding box center [516, 394] width 209 height 21
type input "8"
click at [480, 428] on button "确 定" at bounding box center [489, 436] width 42 height 21
